Goal: Transaction & Acquisition: Subscribe to service/newsletter

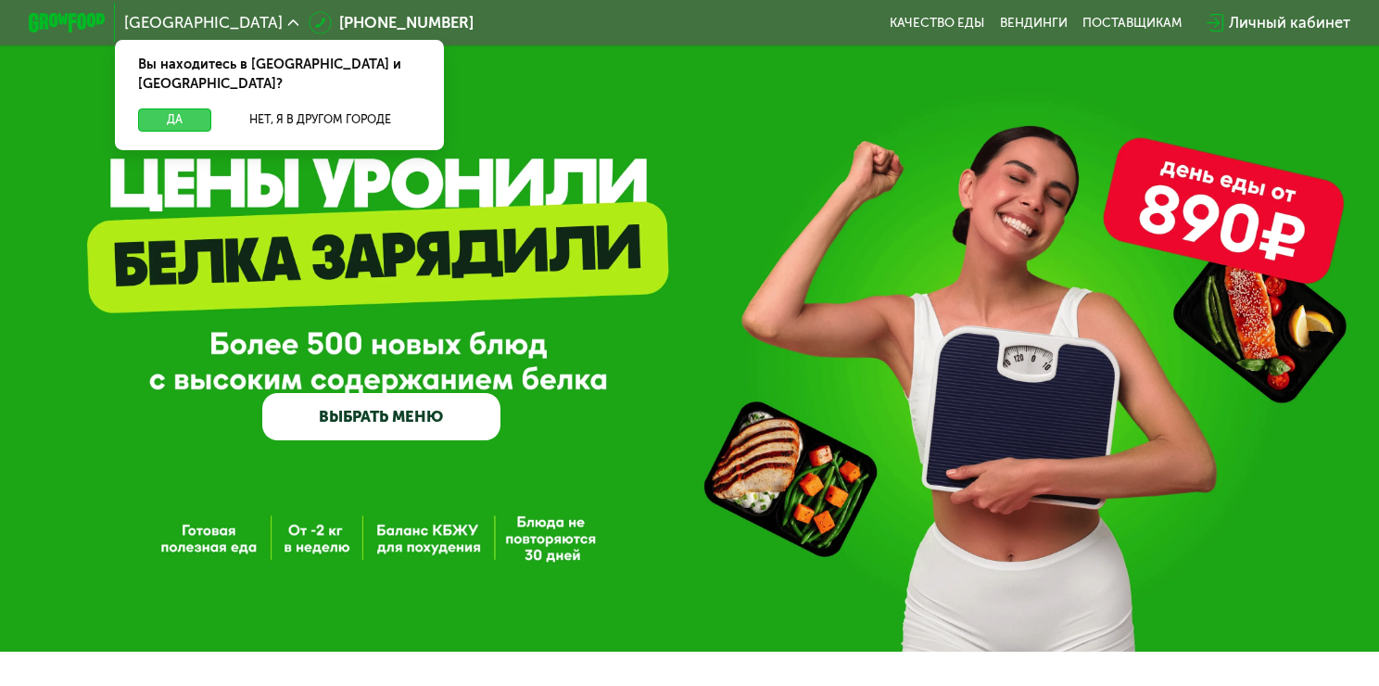
click at [188, 108] on button "Да" at bounding box center [175, 119] width 74 height 23
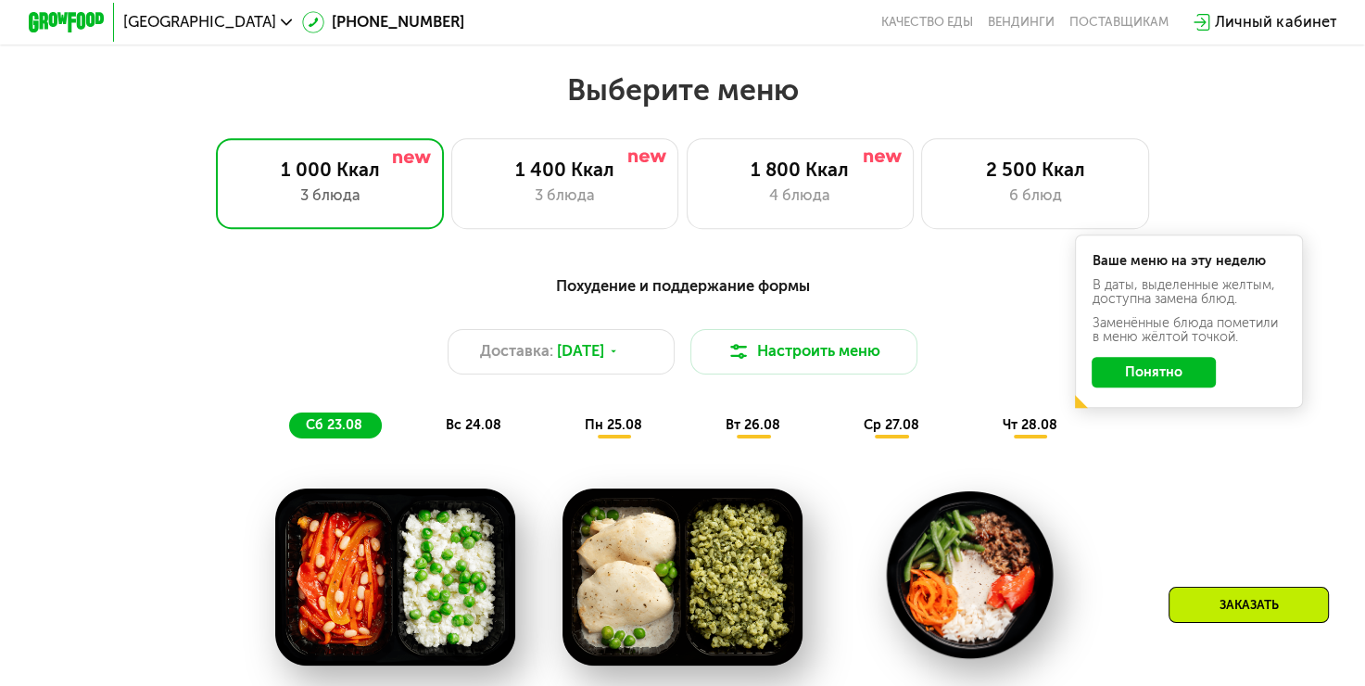
scroll to position [786, 0]
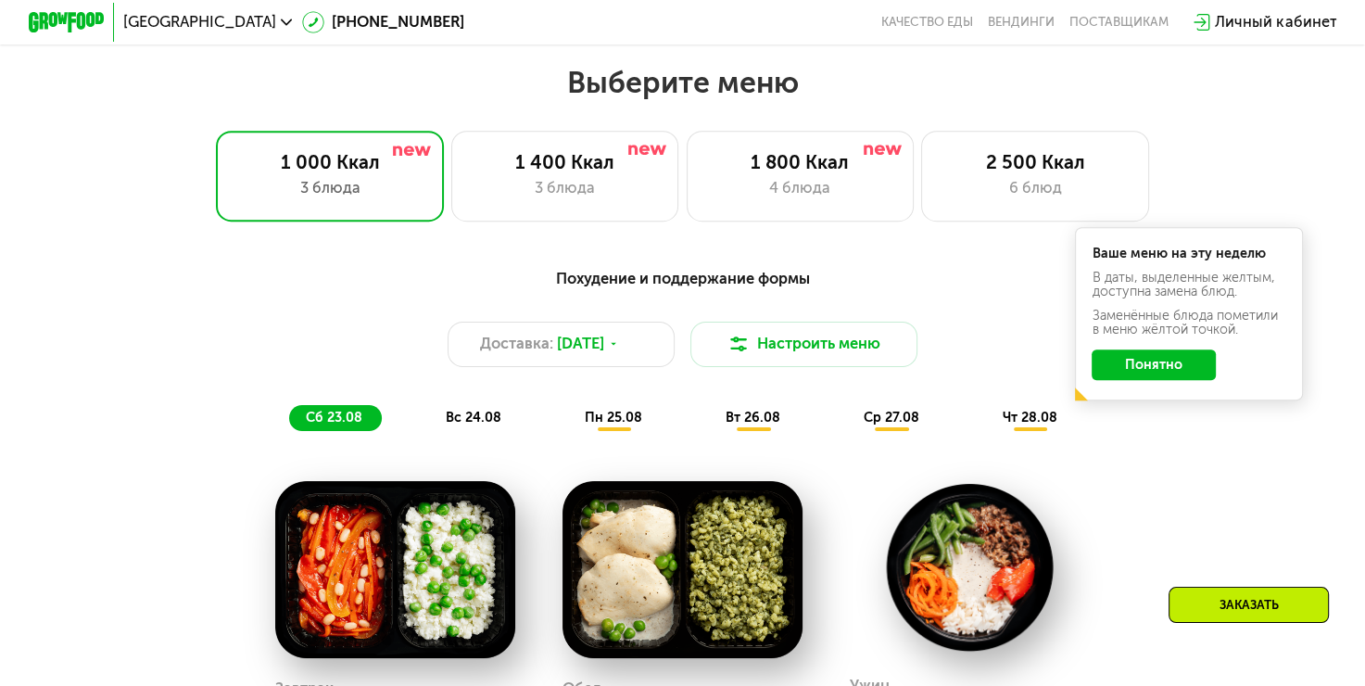
click at [1147, 366] on button "Понятно" at bounding box center [1154, 364] width 124 height 31
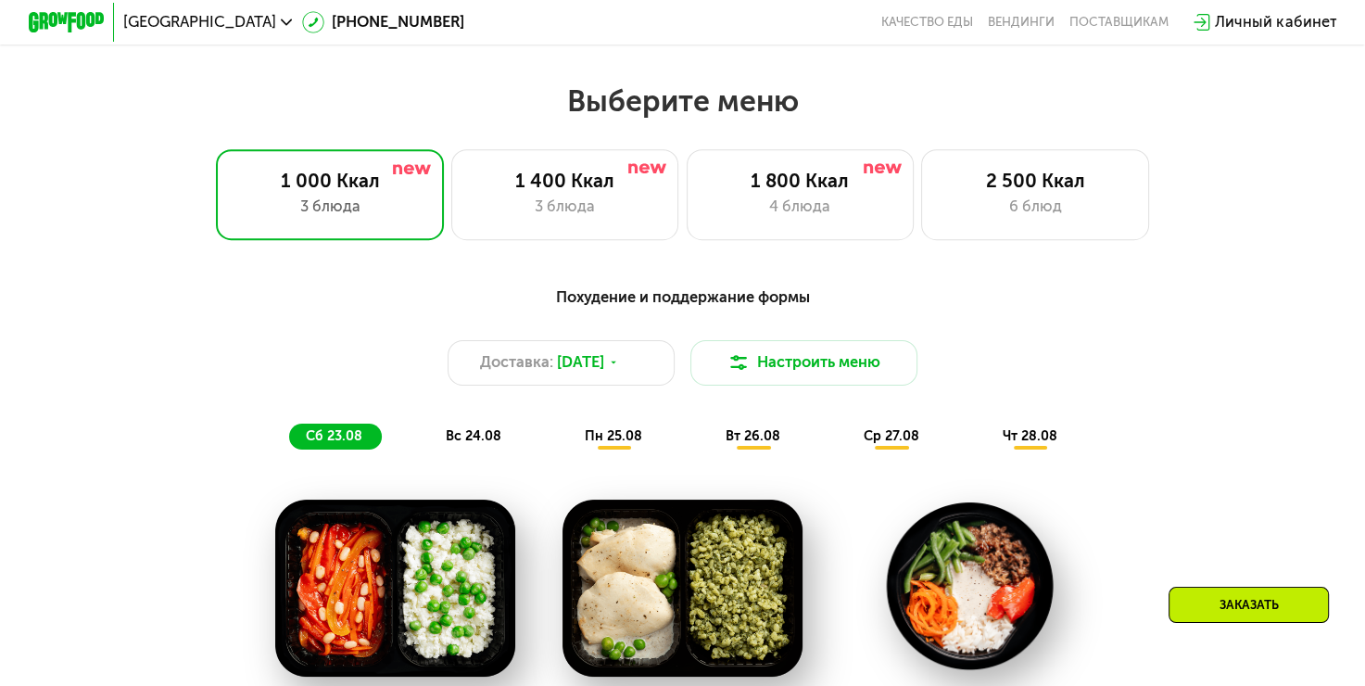
scroll to position [818, 0]
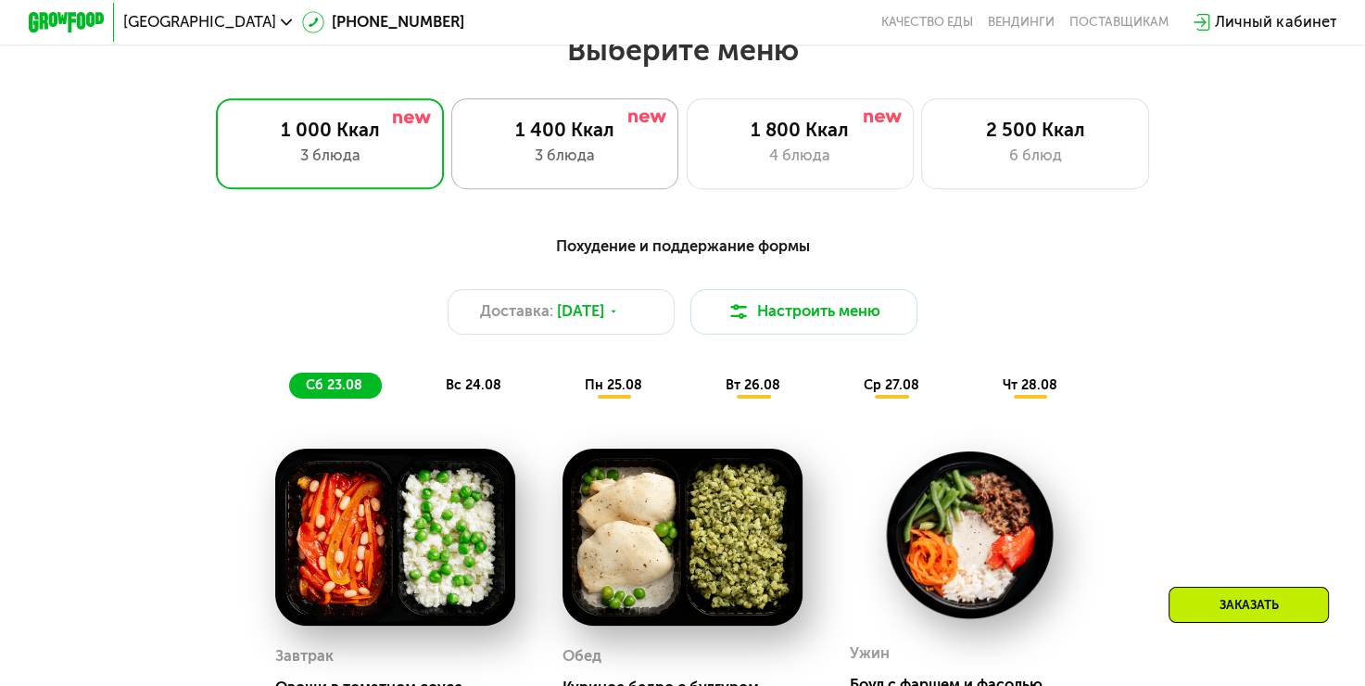
click at [687, 178] on div "1 400 Ккал 3 блюда" at bounding box center [801, 143] width 228 height 91
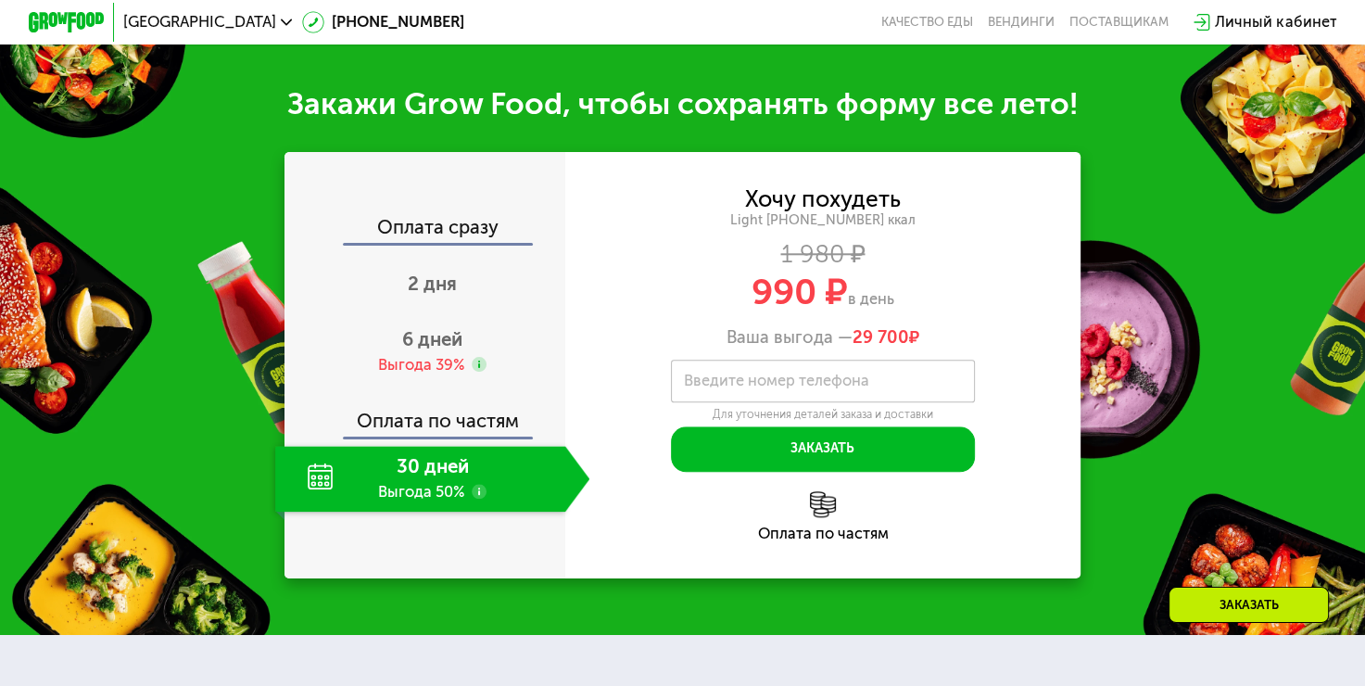
scroll to position [1851, 0]
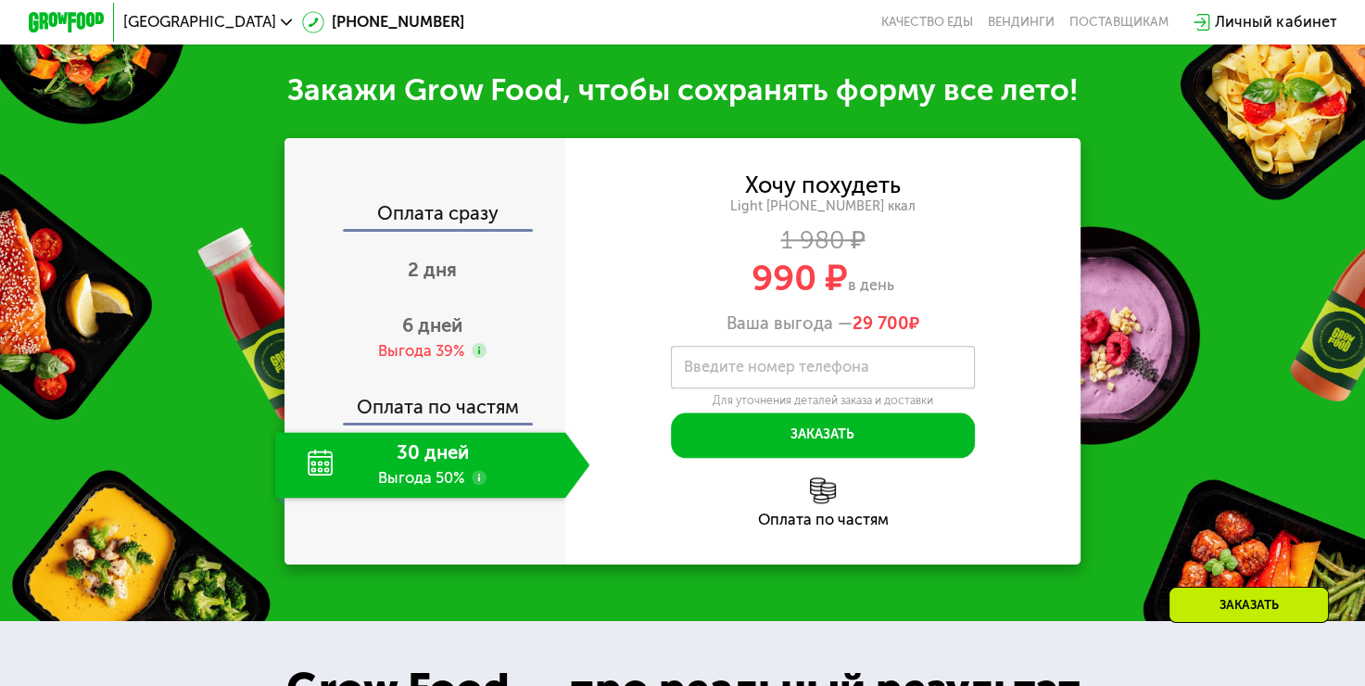
click at [483, 485] on use at bounding box center [479, 477] width 15 height 15
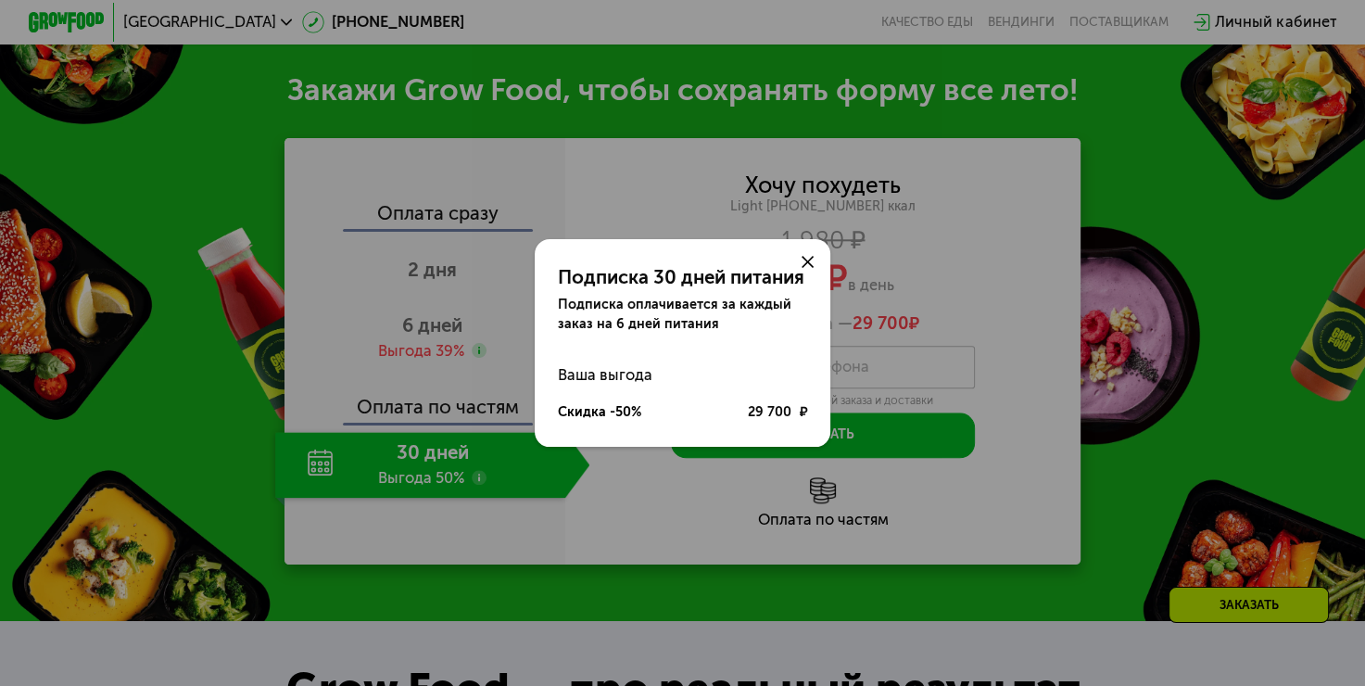
click at [812, 265] on icon at bounding box center [807, 261] width 11 height 11
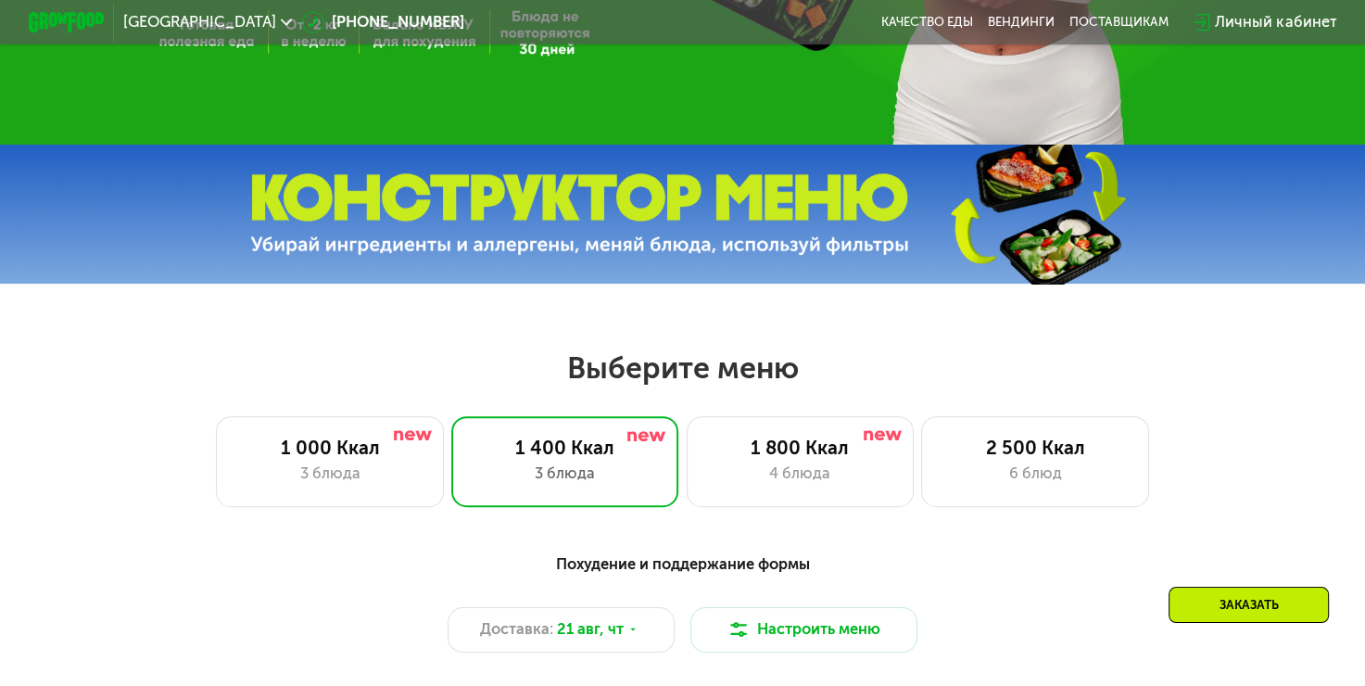
scroll to position [494, 0]
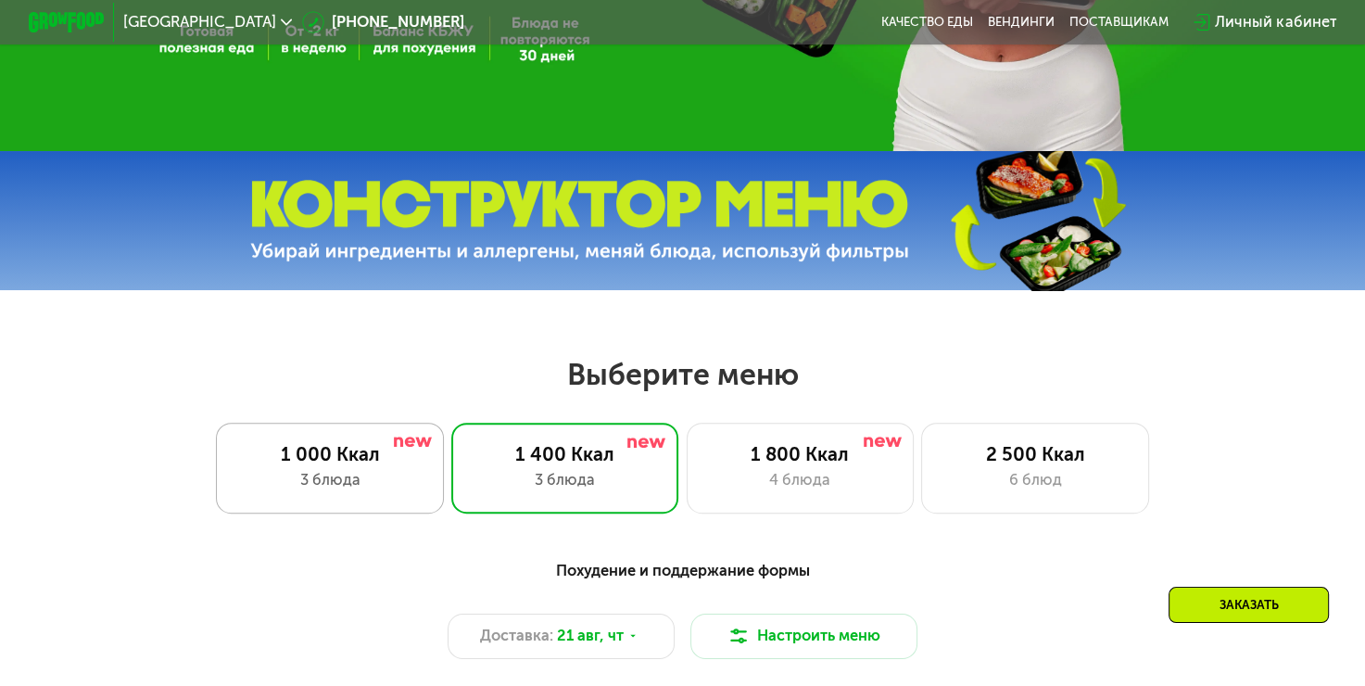
click at [274, 492] on div "3 блюда" at bounding box center [330, 480] width 188 height 23
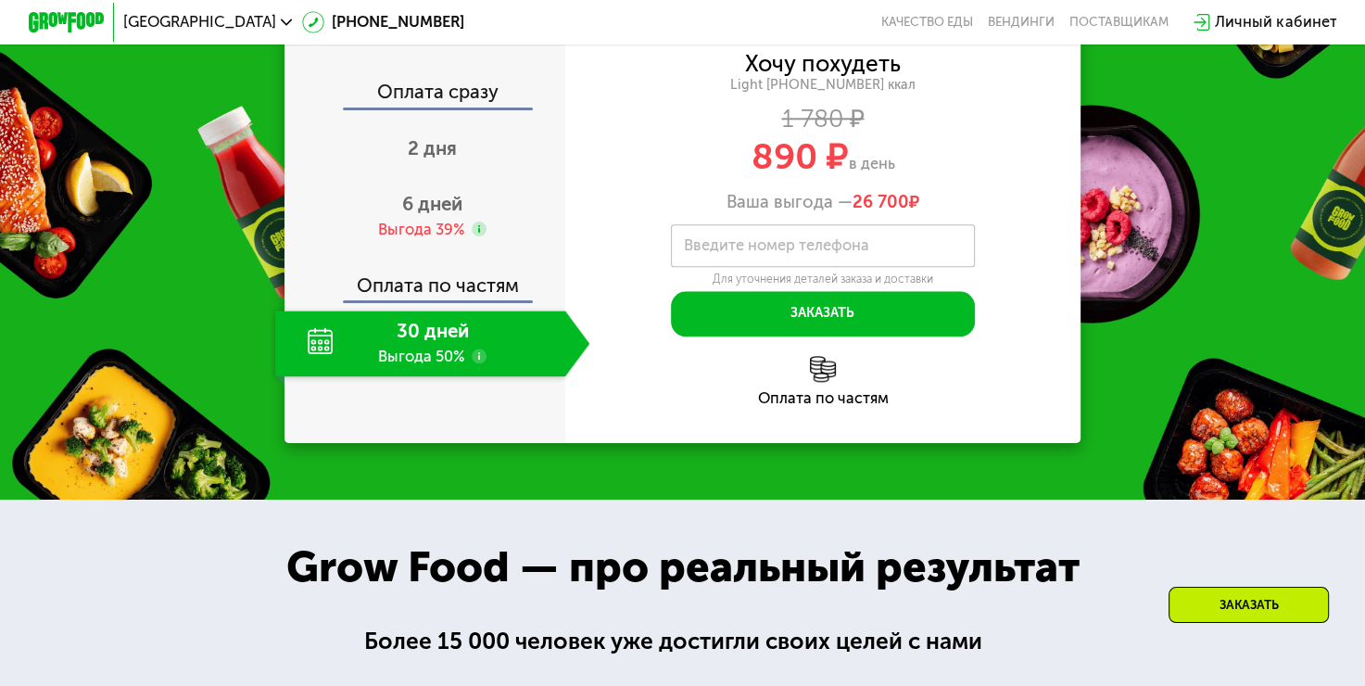
scroll to position [2092, 0]
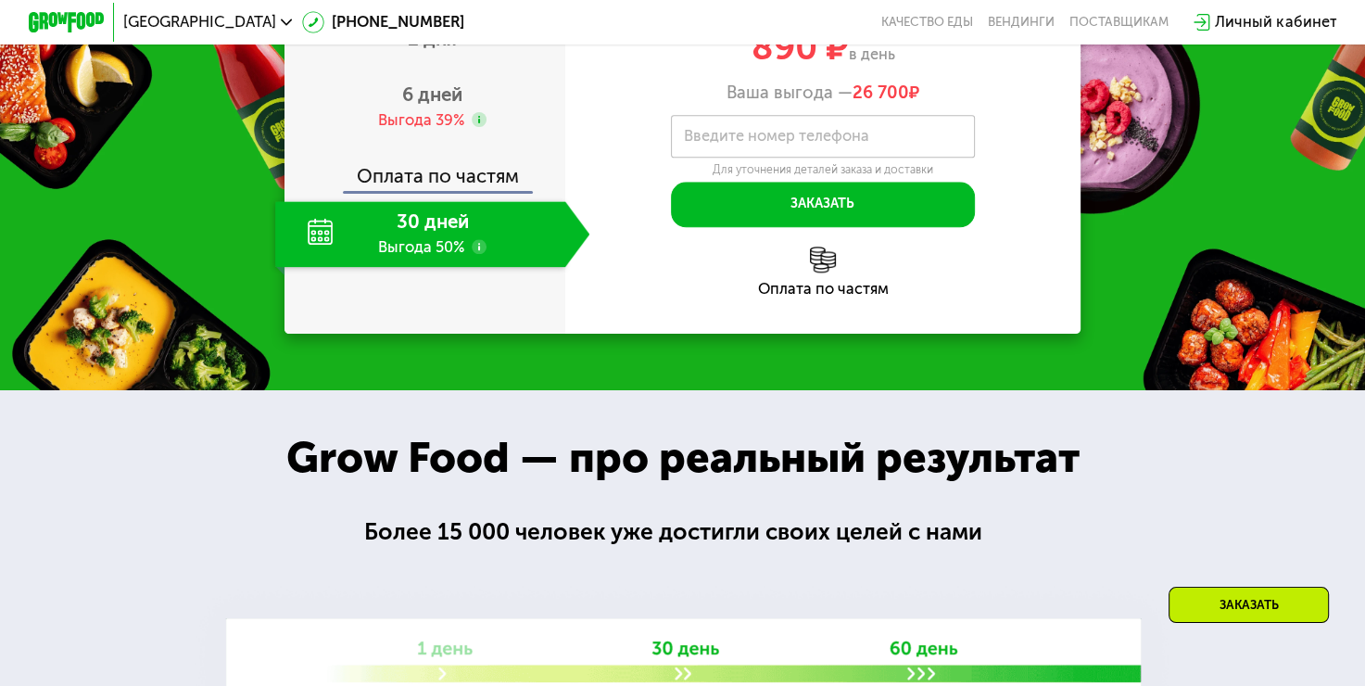
click at [476, 254] on use at bounding box center [479, 246] width 15 height 15
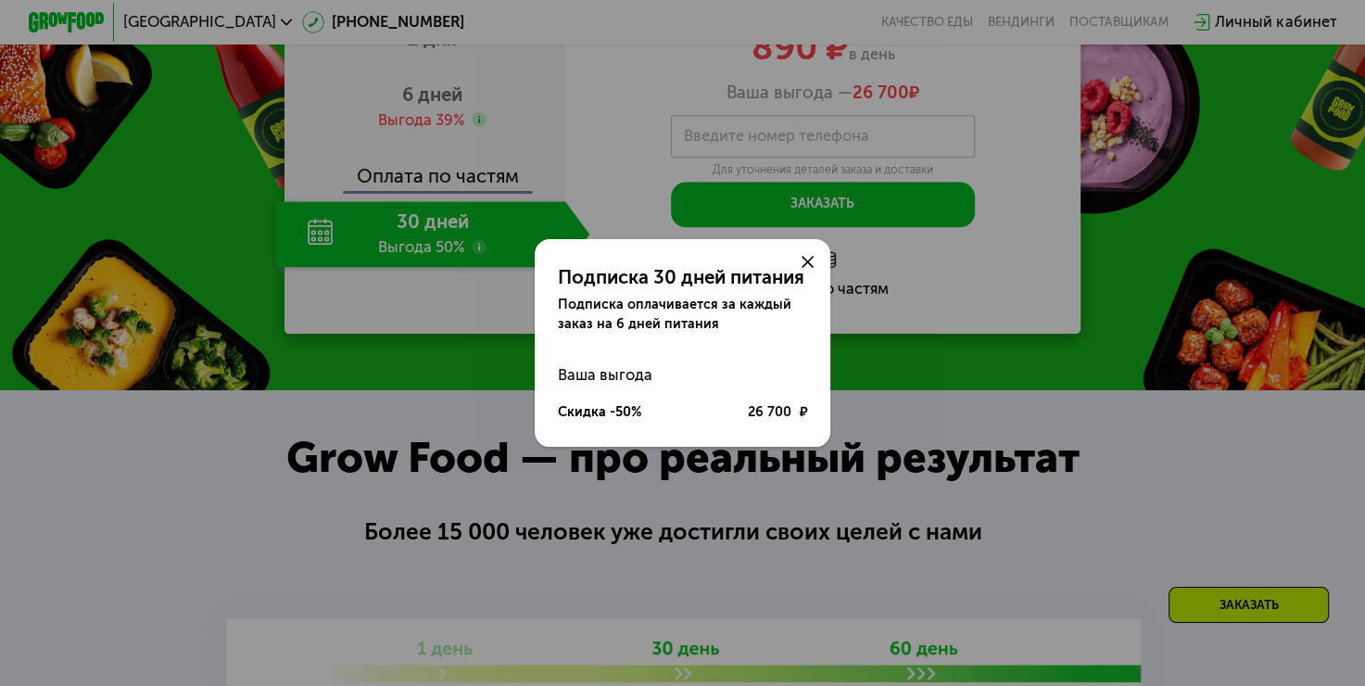
click at [808, 260] on use at bounding box center [807, 261] width 11 height 11
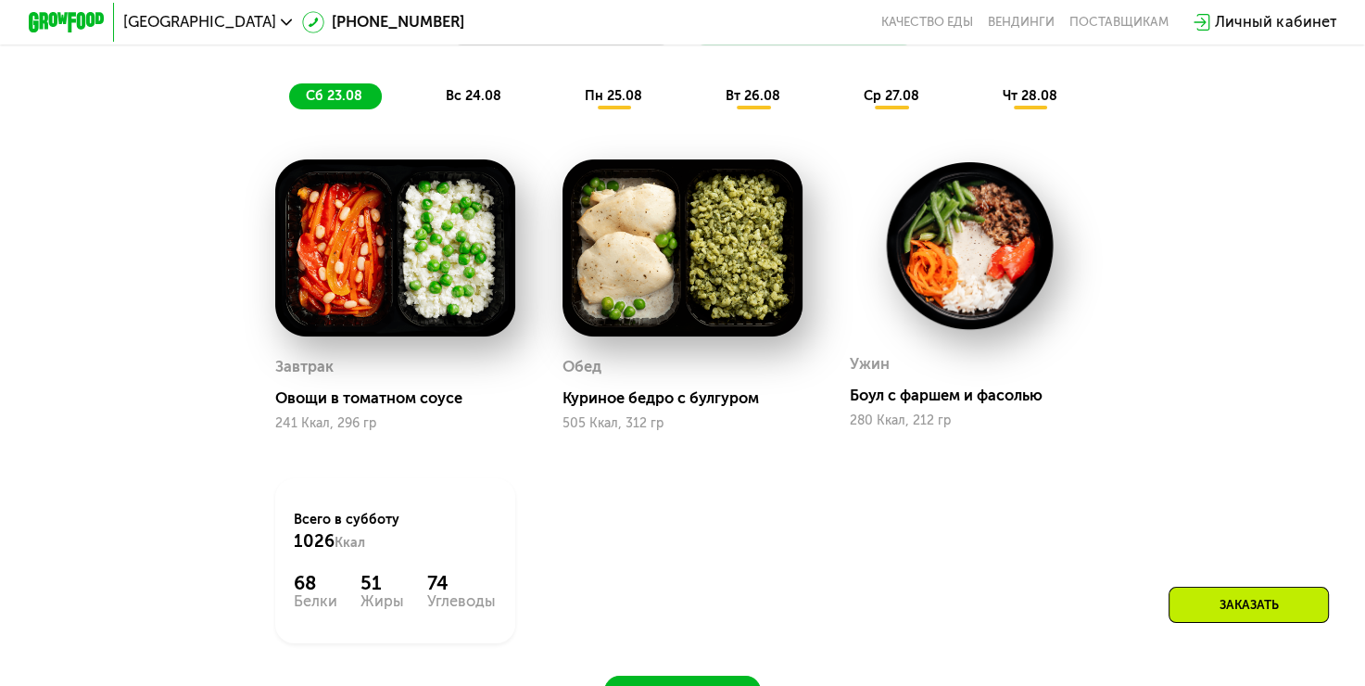
scroll to position [968, 0]
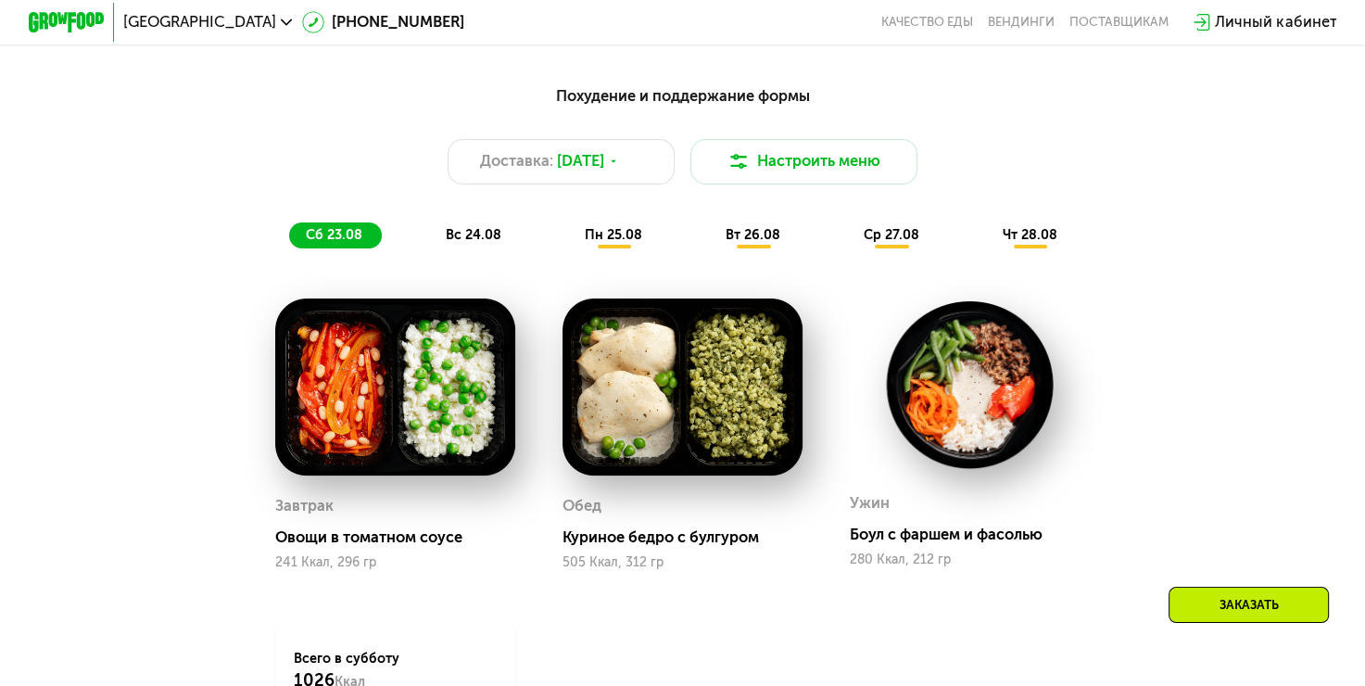
click at [465, 243] on span "вс 24.08" at bounding box center [474, 235] width 56 height 16
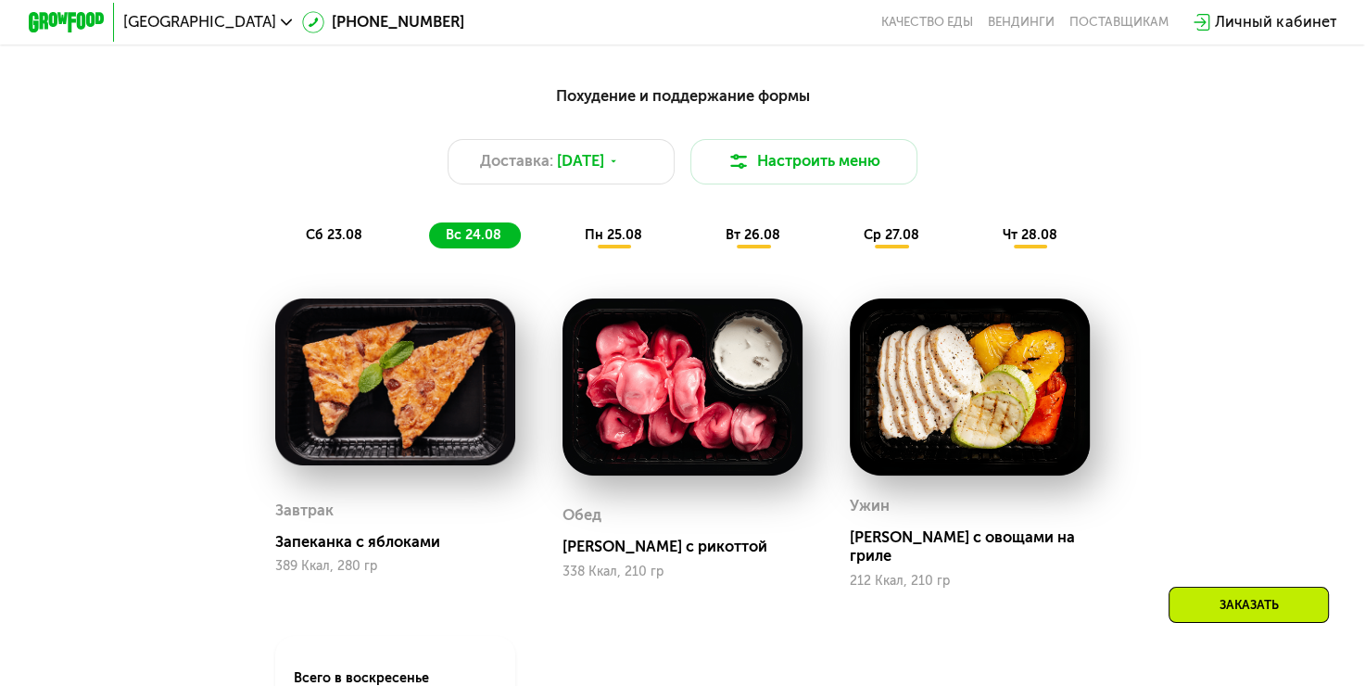
click at [593, 243] on span "пн 25.08" at bounding box center [613, 235] width 57 height 16
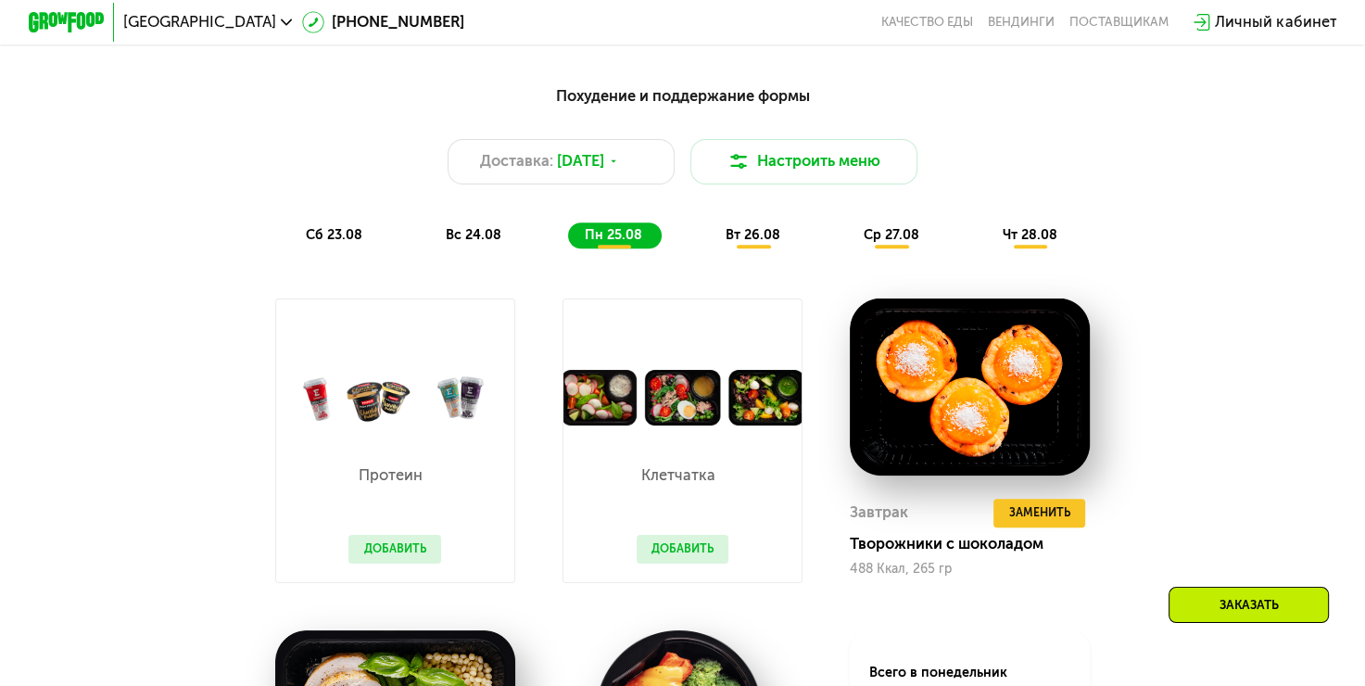
click at [747, 243] on span "вт 26.08" at bounding box center [753, 235] width 55 height 16
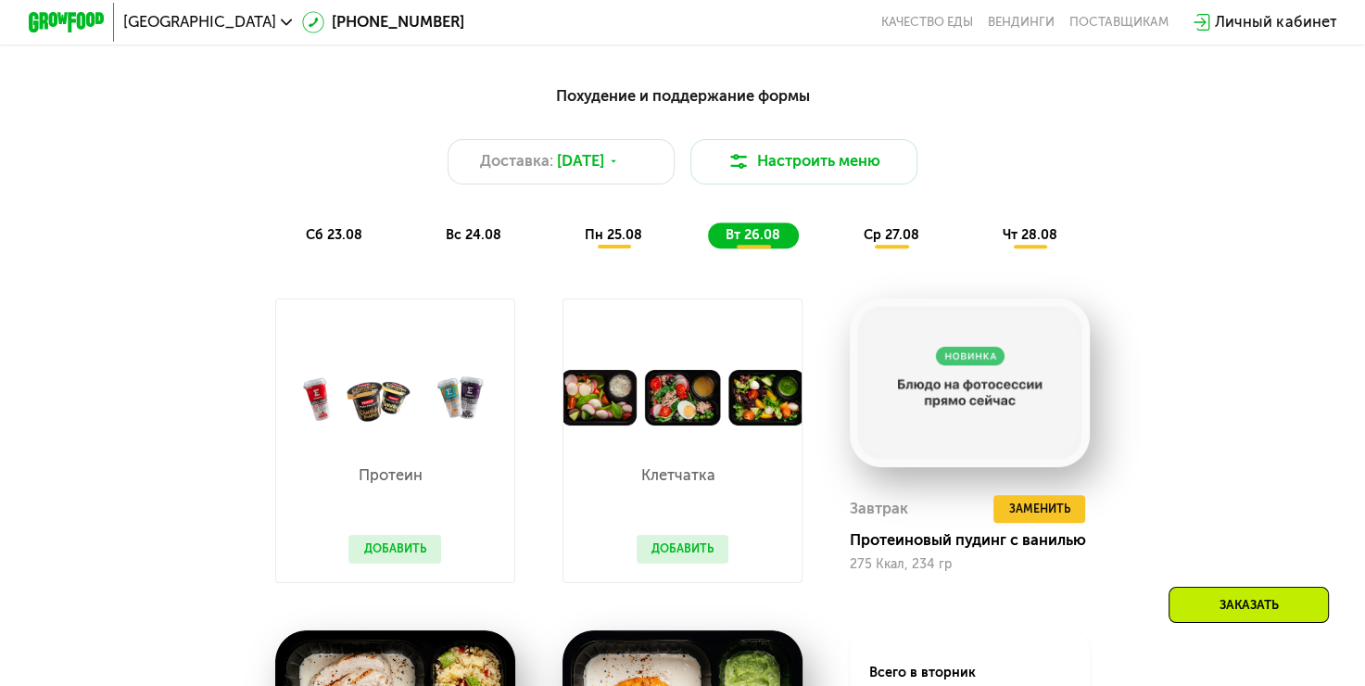
click at [865, 243] on span "ср 27.08" at bounding box center [892, 235] width 56 height 16
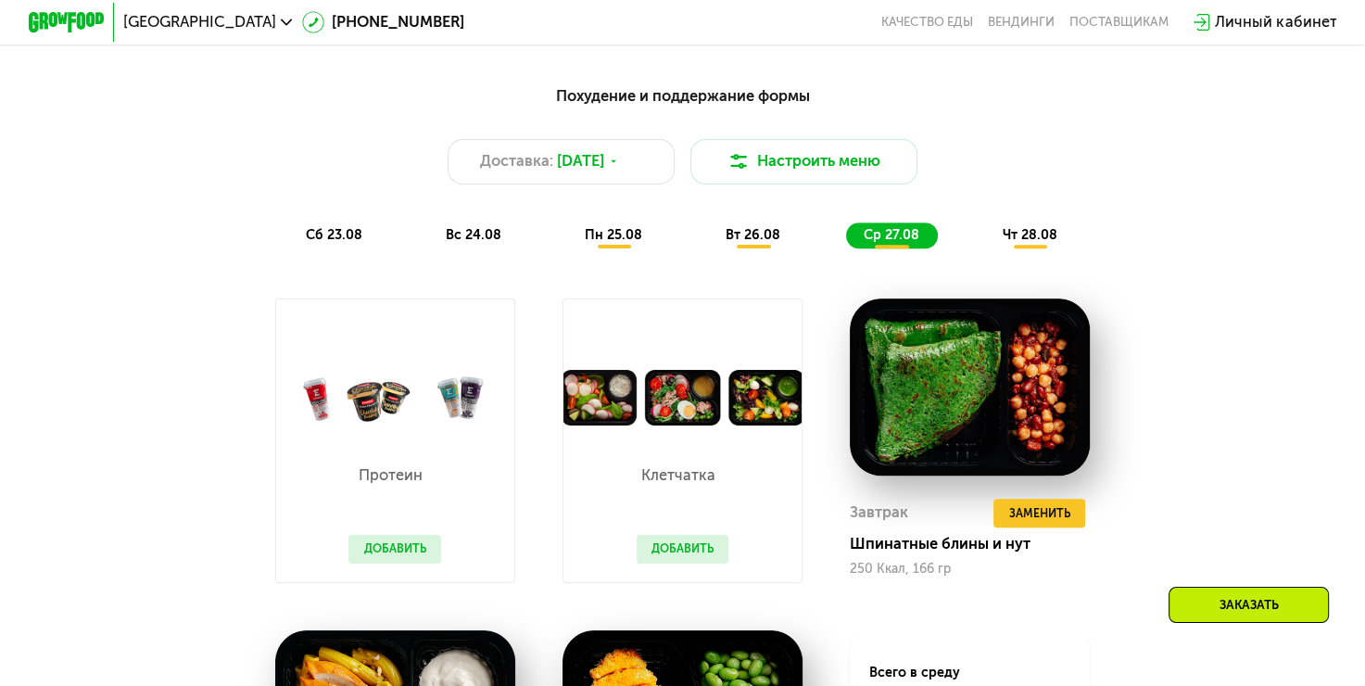
click at [1049, 243] on span "чт 28.08" at bounding box center [1030, 235] width 55 height 16
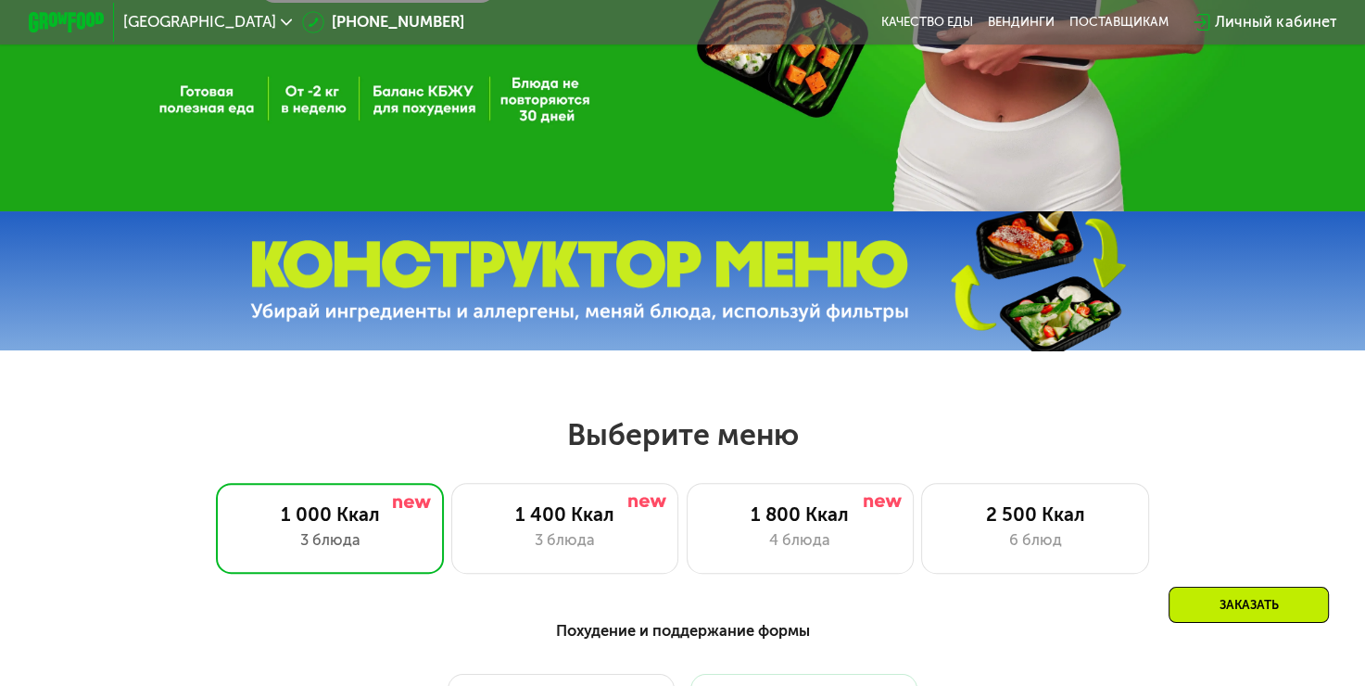
scroll to position [567, 0]
